Goal: Task Accomplishment & Management: Use online tool/utility

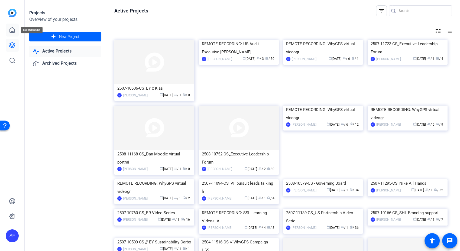
click at [14, 30] on icon at bounding box center [12, 29] width 5 height 5
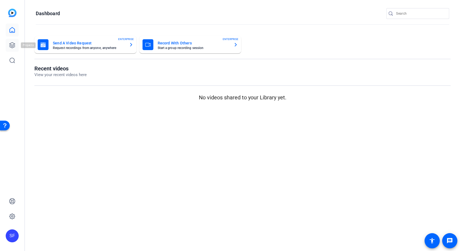
click at [14, 45] on icon at bounding box center [12, 45] width 7 height 7
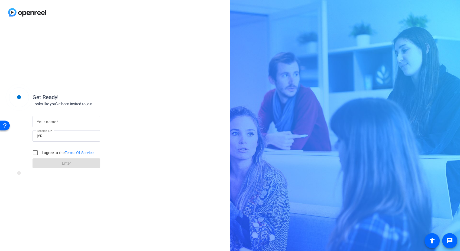
click at [50, 120] on mat-label "Your name" at bounding box center [46, 122] width 19 height 4
click at [50, 120] on input "Your name" at bounding box center [66, 122] width 59 height 7
type input "Stephen Walters"
click at [174, 82] on div "Get Ready! Looks like you've been invited to join Your name Stephen Walters Ses…" at bounding box center [115, 138] width 230 height 227
click at [37, 154] on input "I agree to the Terms Of Service" at bounding box center [35, 153] width 11 height 11
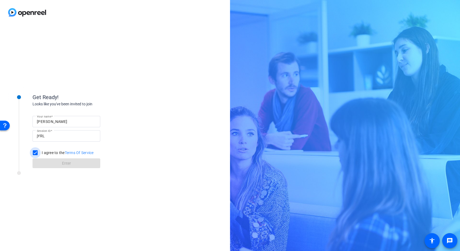
checkbox input "true"
click at [47, 163] on span at bounding box center [67, 163] width 68 height 13
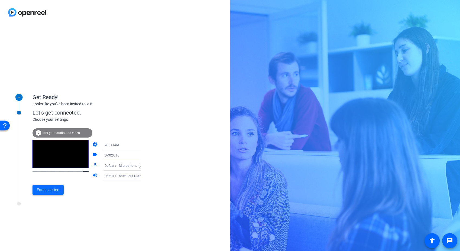
click at [52, 188] on span "Enter session" at bounding box center [48, 190] width 23 height 6
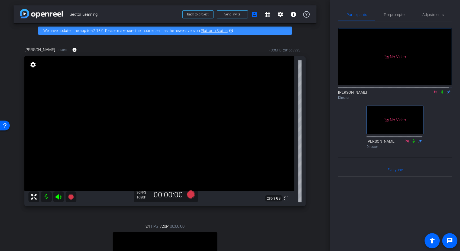
click at [268, 14] on span at bounding box center [267, 14] width 13 height 13
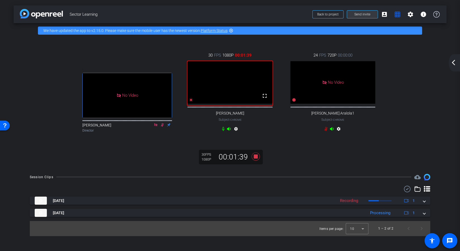
click at [376, 15] on span at bounding box center [362, 14] width 31 height 13
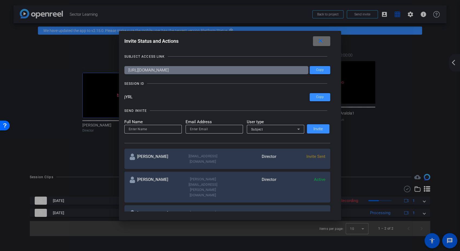
click at [324, 41] on mat-icon "close" at bounding box center [321, 41] width 7 height 7
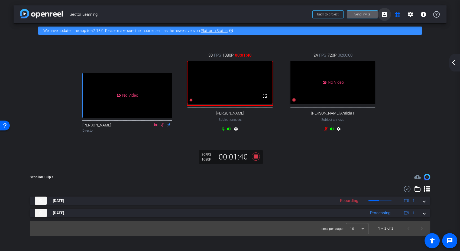
click at [382, 16] on mat-icon "account_box" at bounding box center [385, 14] width 7 height 7
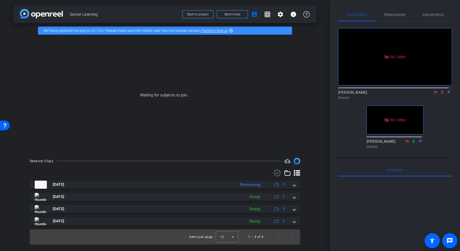
click at [440, 94] on icon at bounding box center [442, 92] width 4 height 4
